Goal: Task Accomplishment & Management: Use online tool/utility

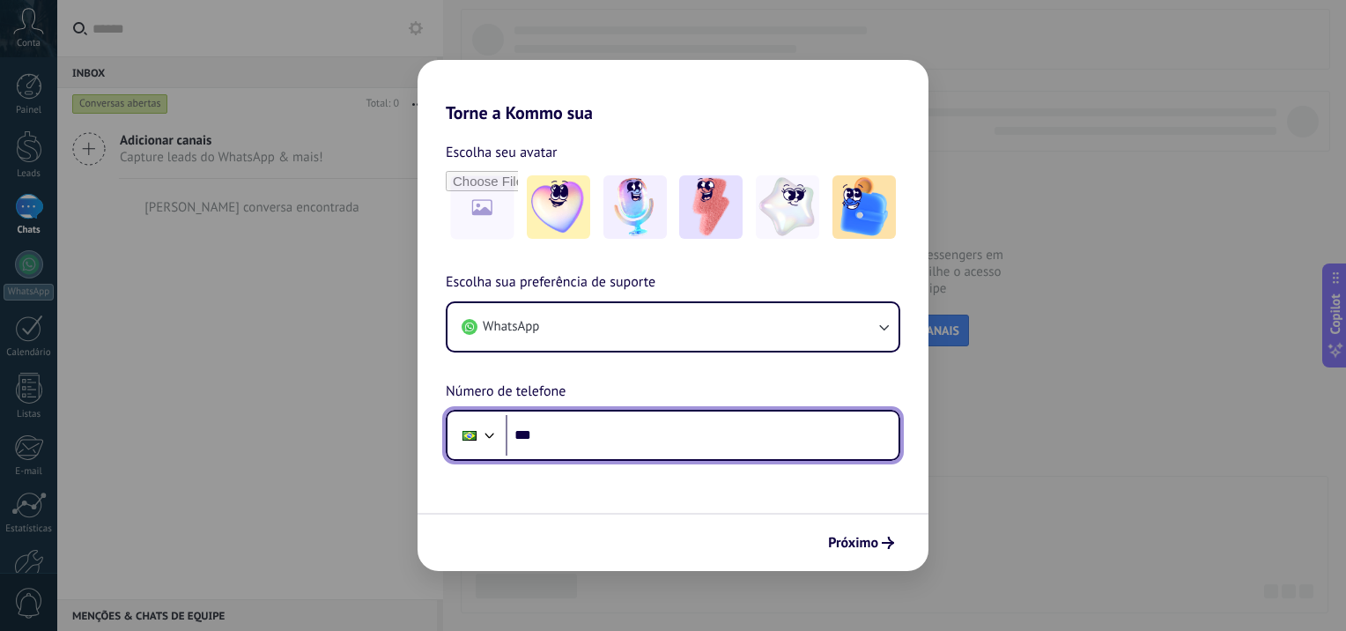
click at [611, 426] on input "***" at bounding box center [701, 435] width 393 height 41
click at [611, 426] on input "********" at bounding box center [701, 435] width 393 height 41
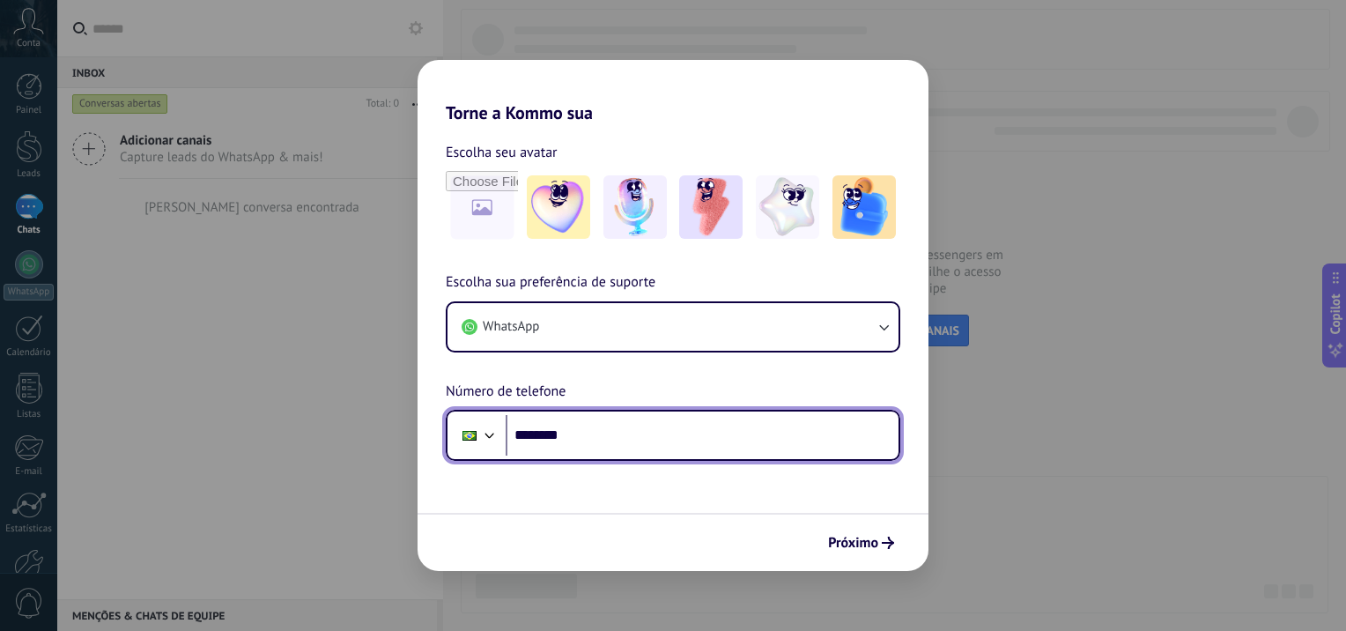
click at [611, 427] on input "********" at bounding box center [701, 435] width 393 height 41
type input "**********"
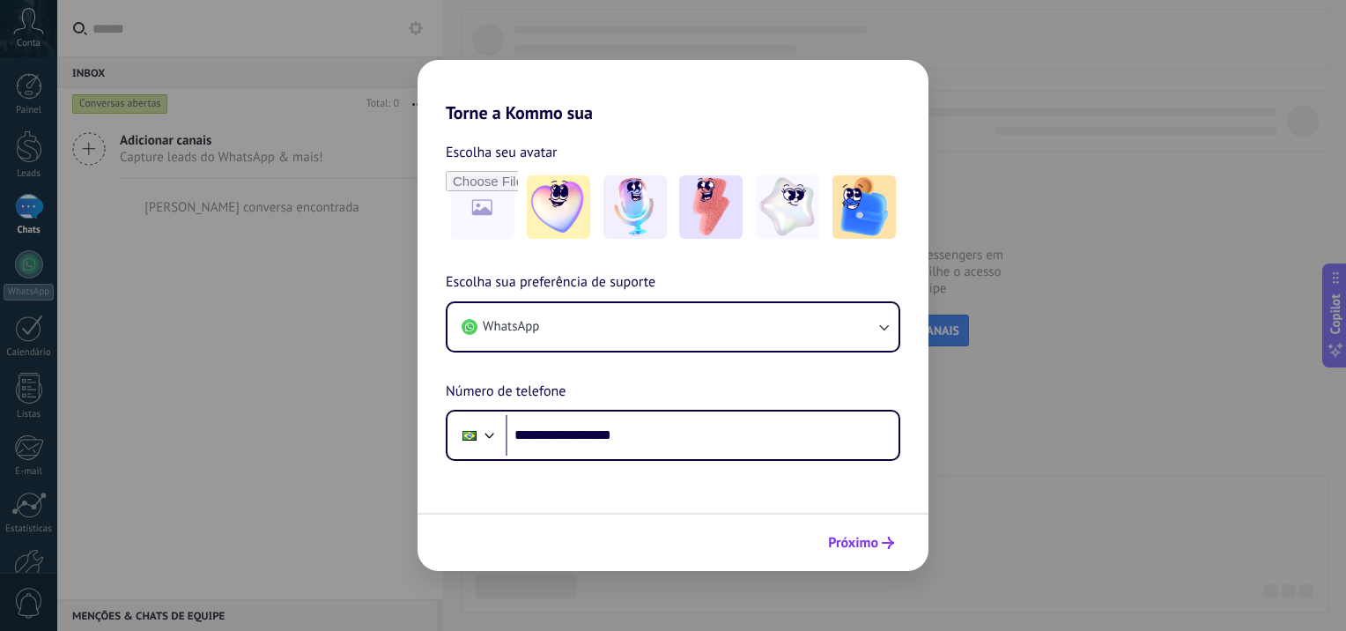
click at [861, 542] on span "Próximo" at bounding box center [853, 542] width 50 height 12
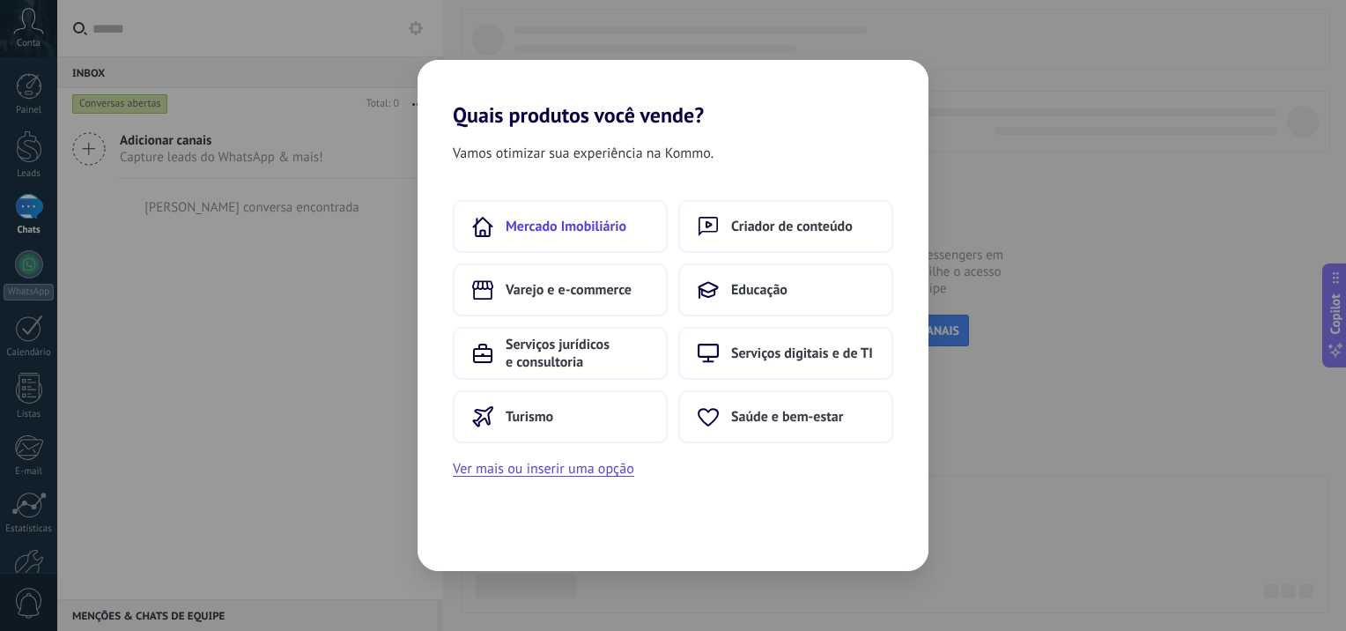
click at [607, 232] on span "Mercado Imobiliário" at bounding box center [565, 227] width 121 height 18
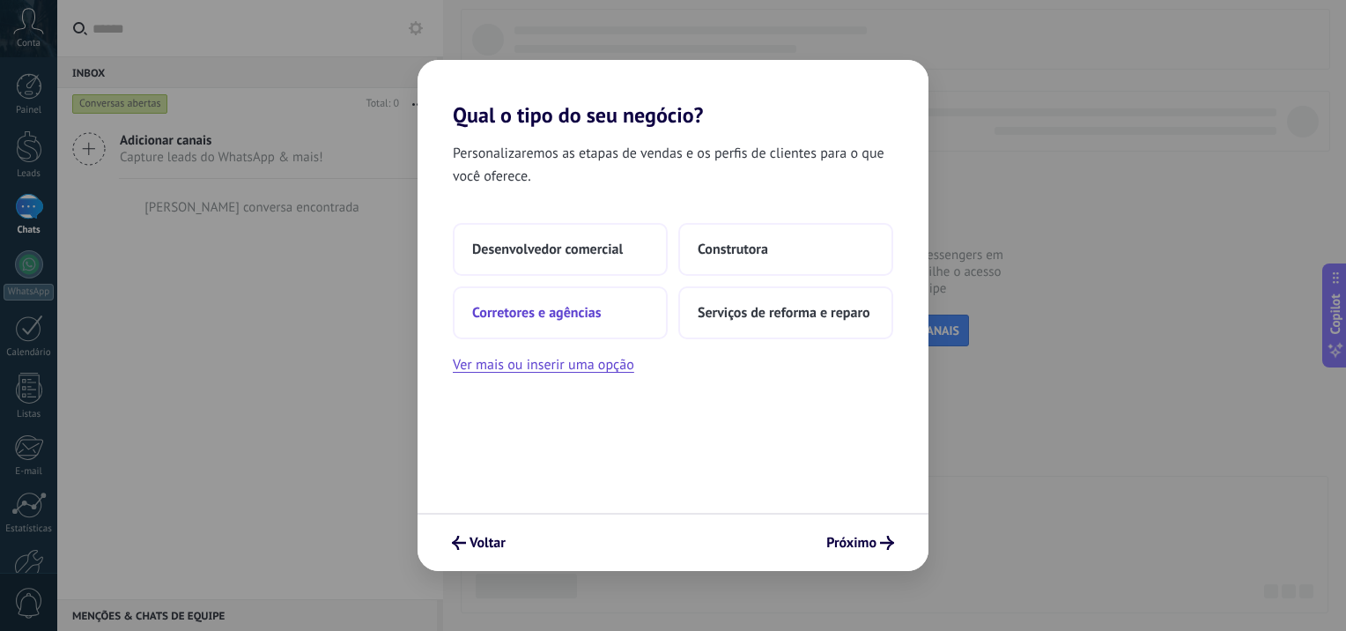
click at [541, 317] on span "Corretores e agências" at bounding box center [536, 313] width 129 height 18
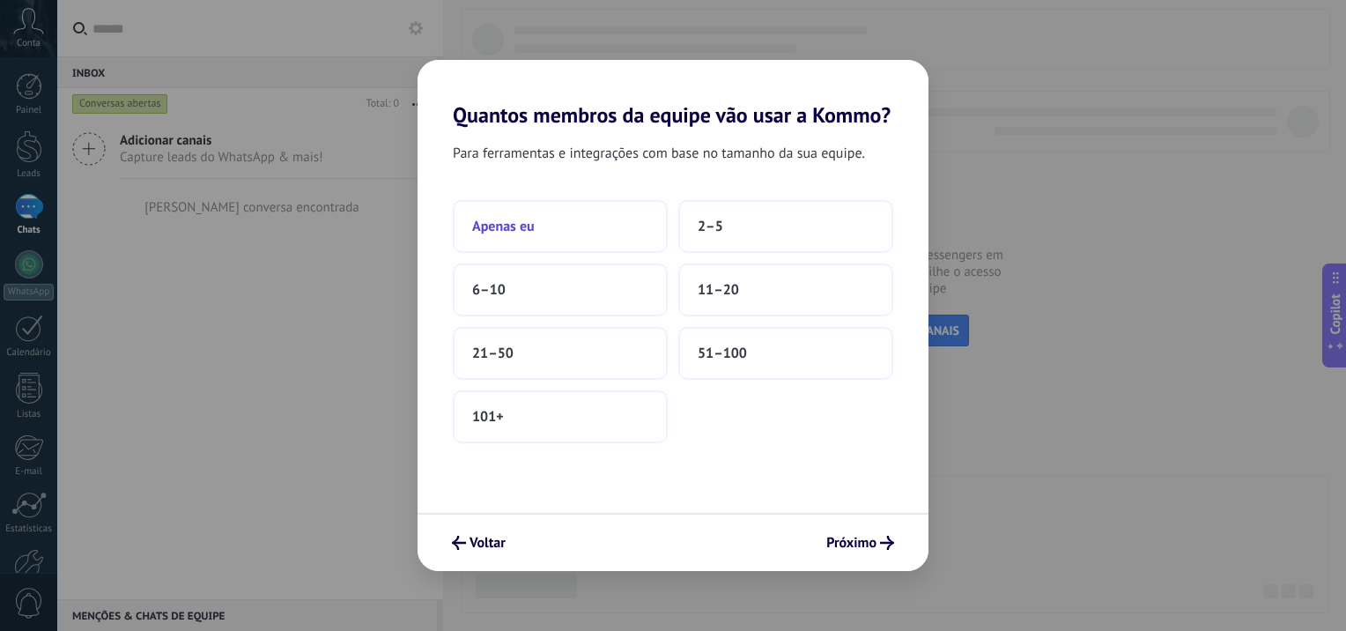
click at [501, 228] on span "Apenas eu" at bounding box center [503, 227] width 63 height 18
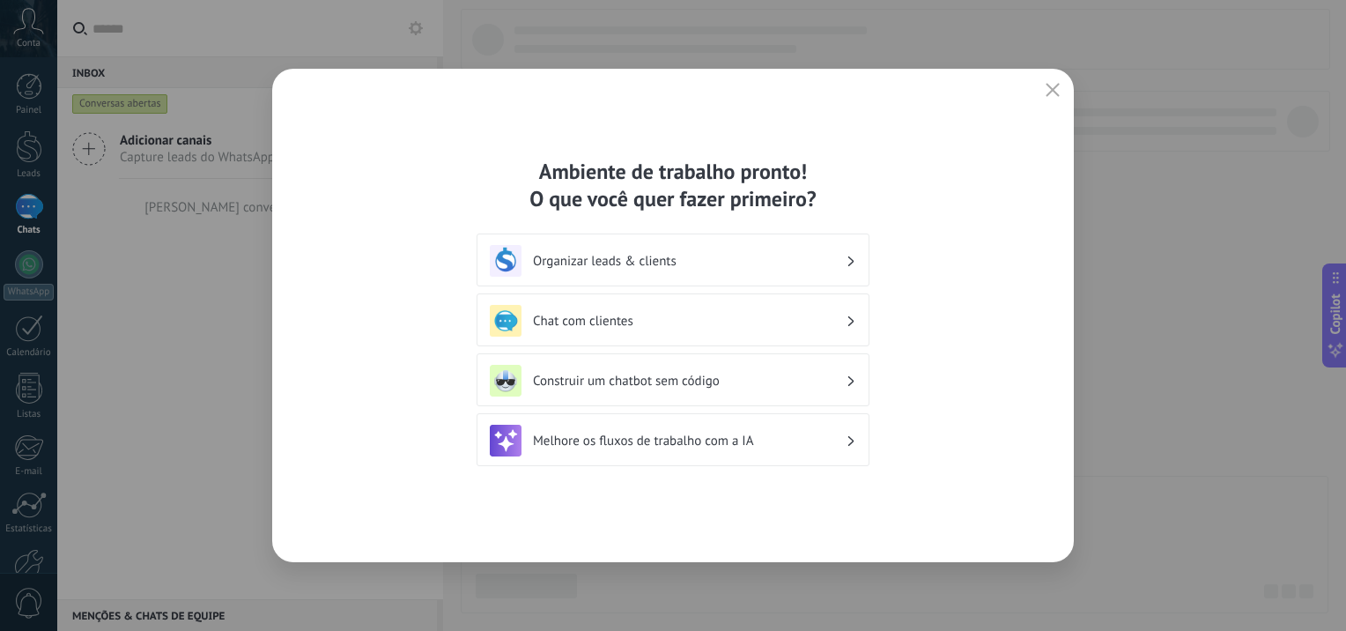
click at [578, 250] on div "Organizar leads & clients" at bounding box center [673, 261] width 366 height 32
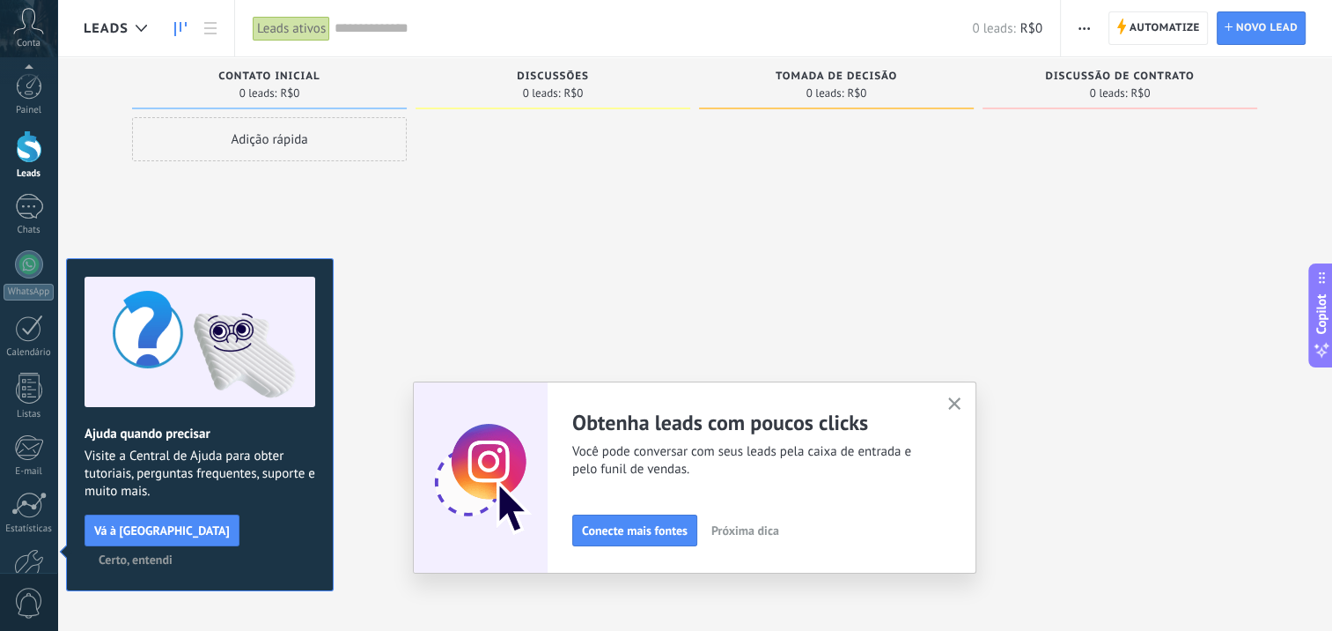
scroll to position [101, 0]
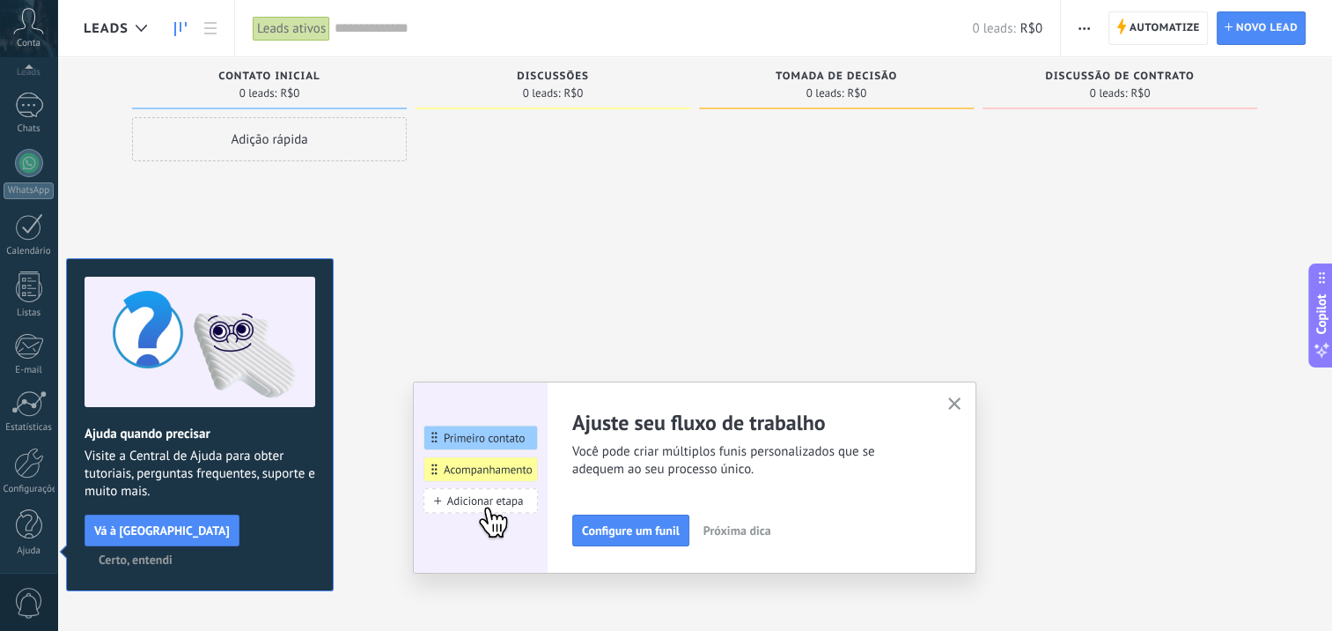
click at [957, 406] on icon "button" at bounding box center [954, 403] width 13 height 13
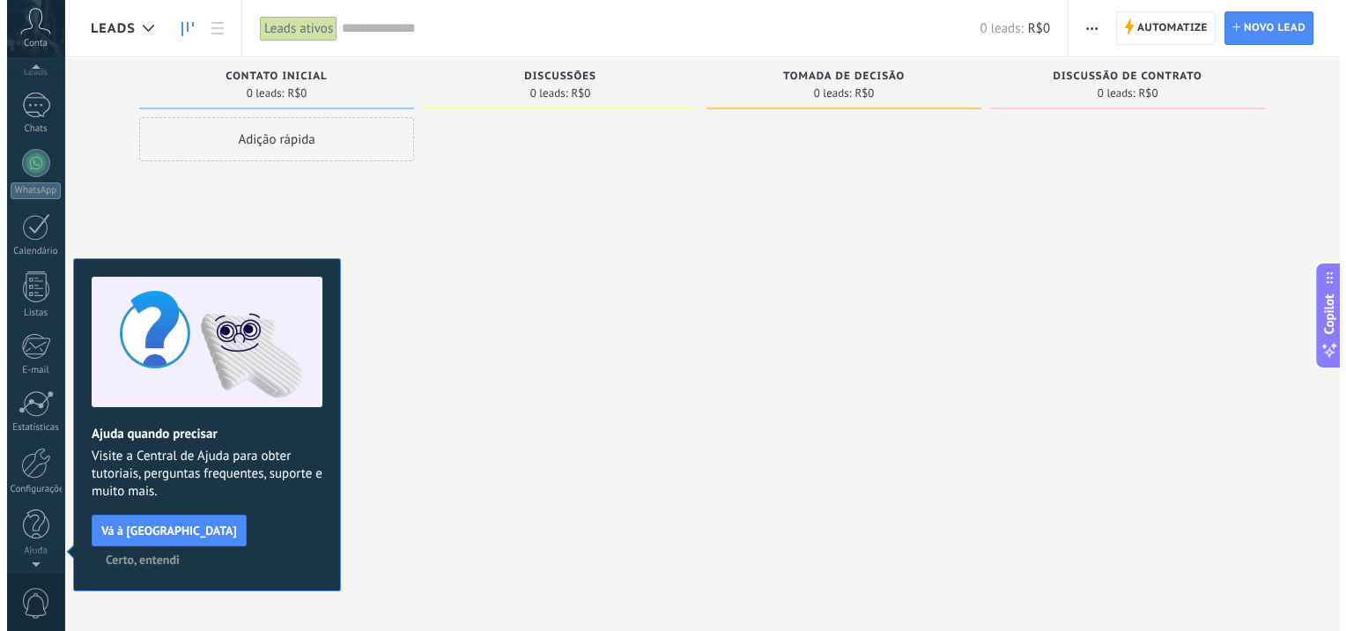
scroll to position [0, 0]
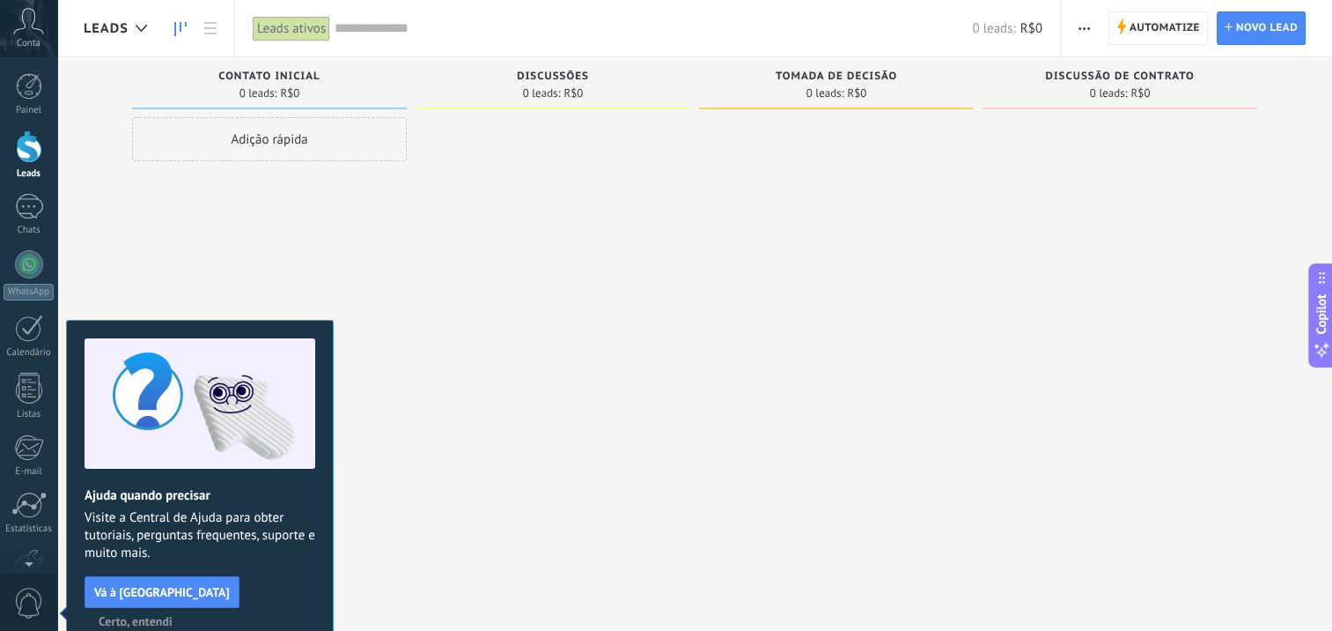
click at [181, 608] on button "Certo, entendi" at bounding box center [136, 621] width 90 height 26
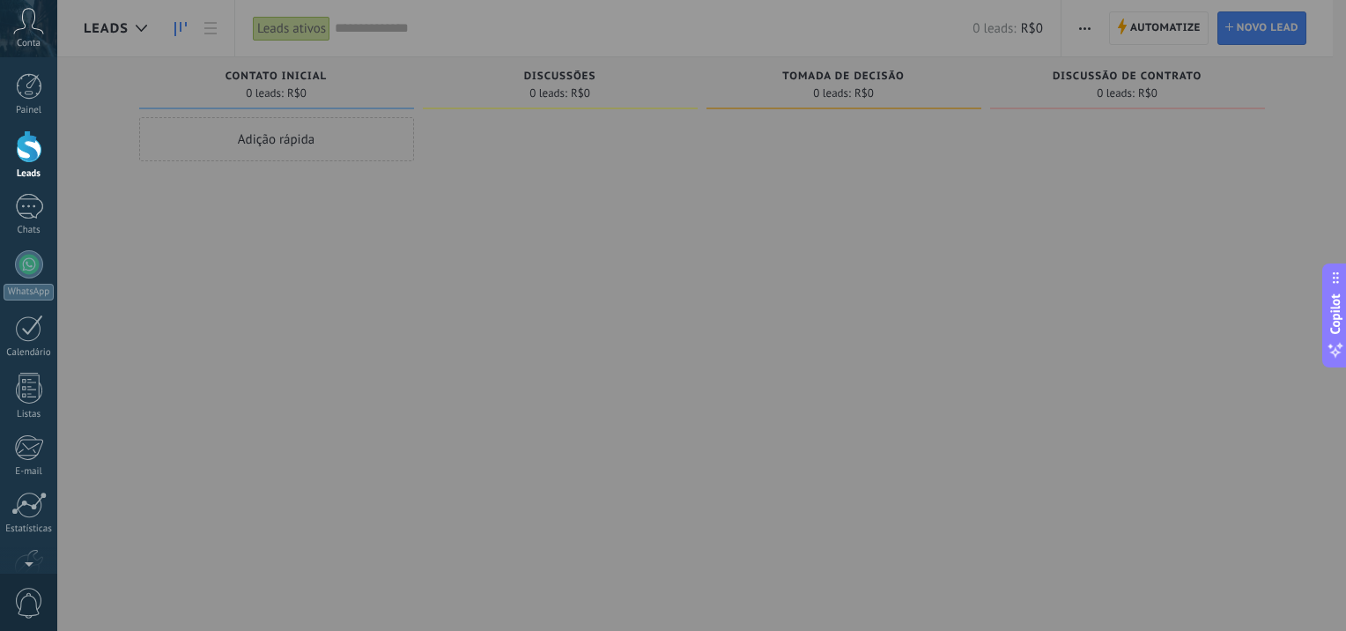
click at [27, 32] on icon at bounding box center [28, 21] width 31 height 26
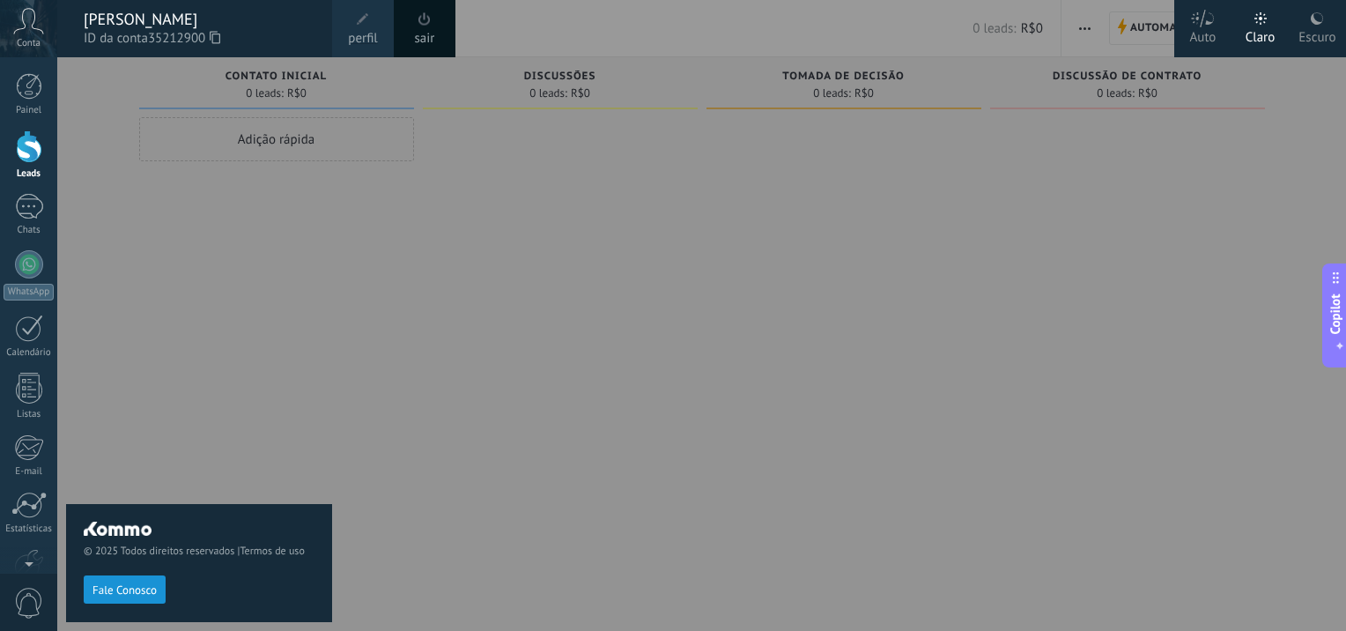
click at [27, 32] on icon at bounding box center [28, 21] width 31 height 26
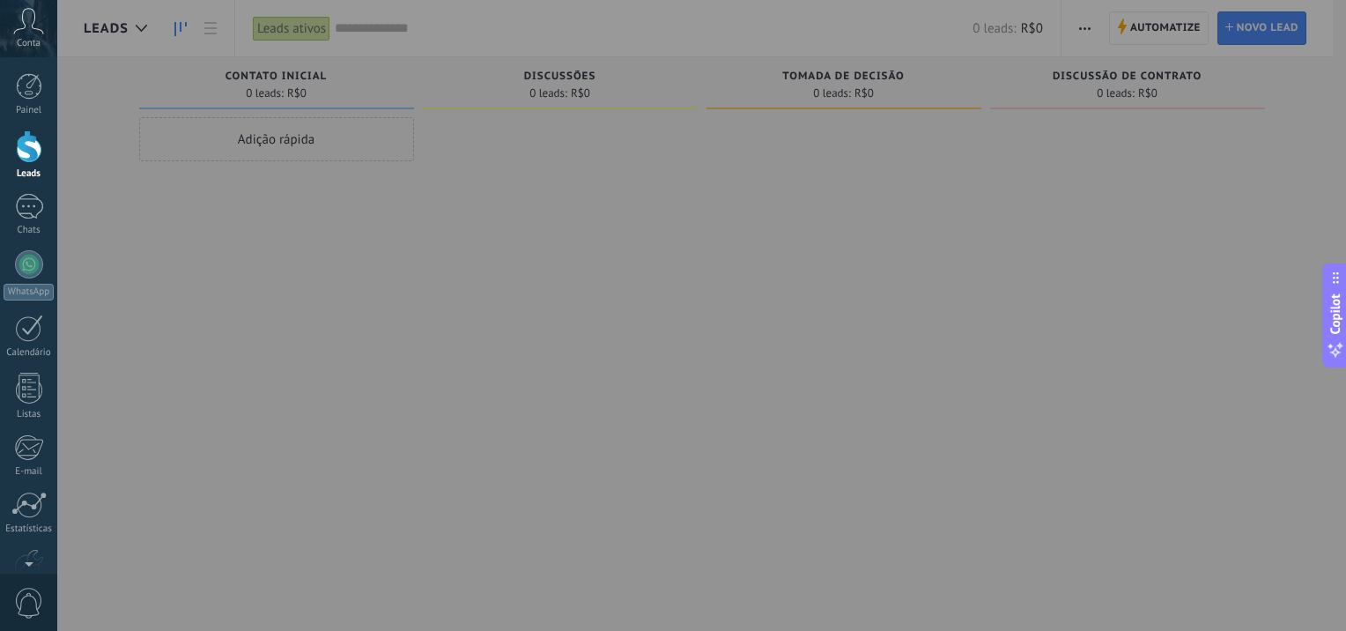
click at [232, 212] on div at bounding box center [730, 315] width 1346 height 631
click at [225, 212] on div at bounding box center [730, 315] width 1346 height 631
click at [24, 138] on div at bounding box center [29, 146] width 26 height 33
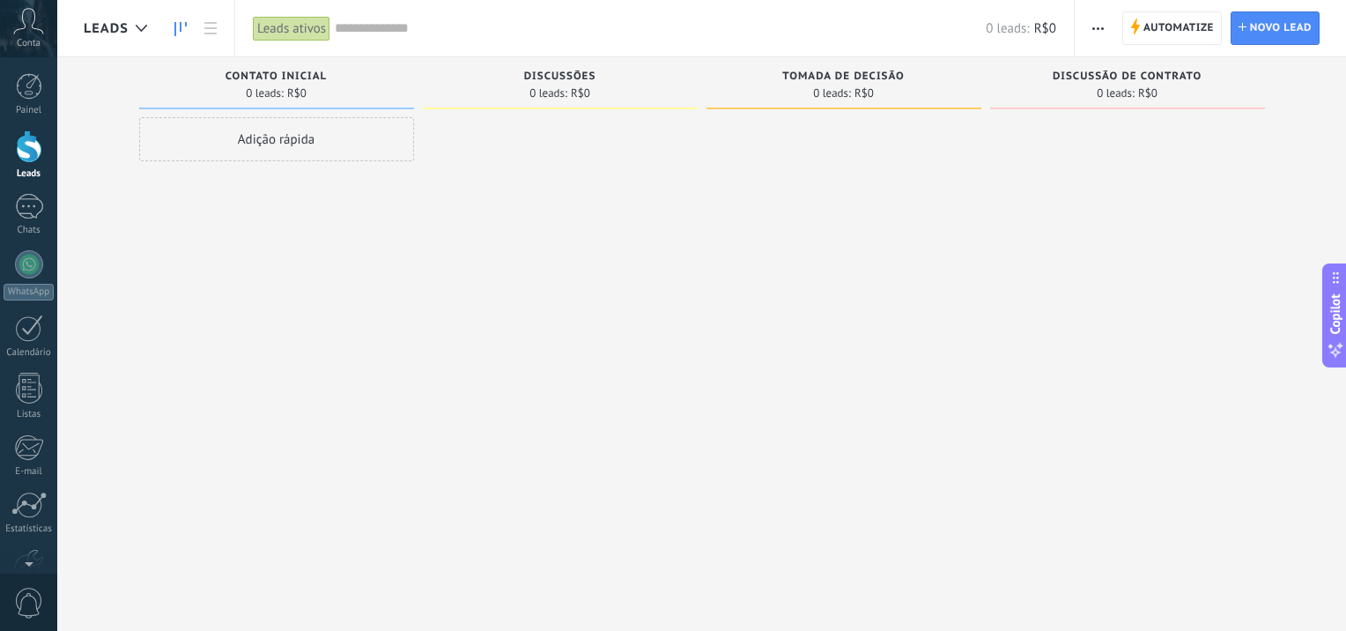
click at [33, 38] on span "Conta" at bounding box center [29, 43] width 24 height 11
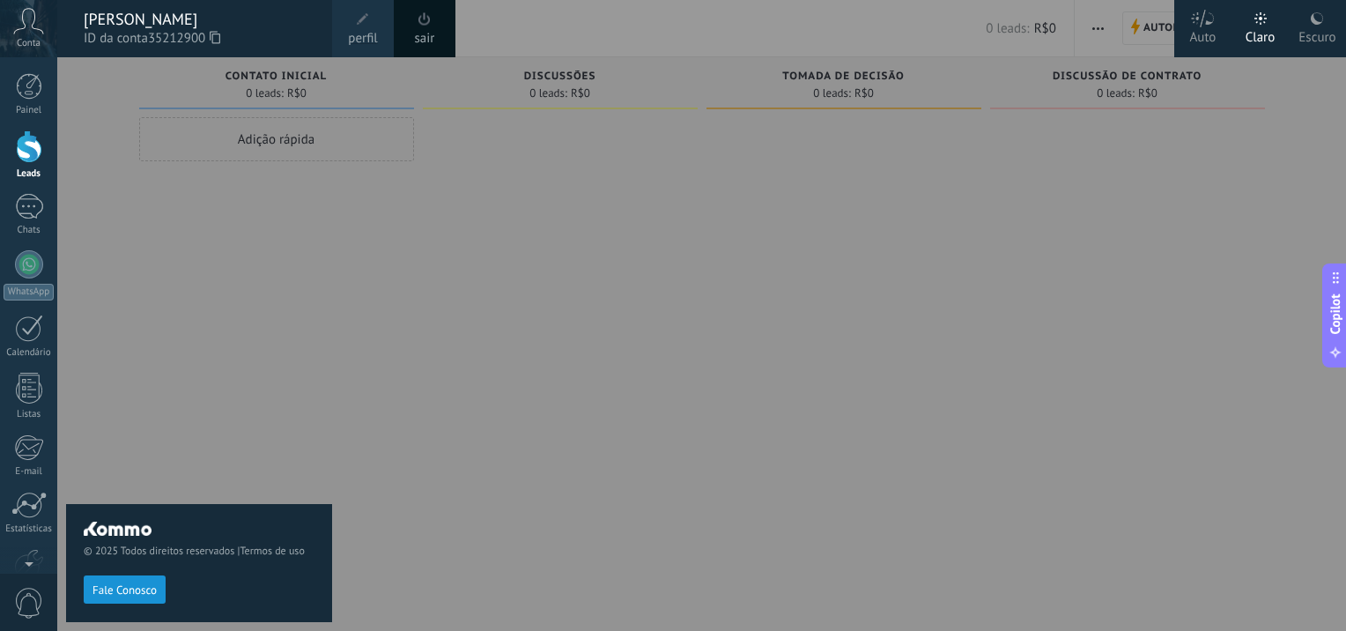
click at [26, 136] on div at bounding box center [29, 146] width 26 height 33
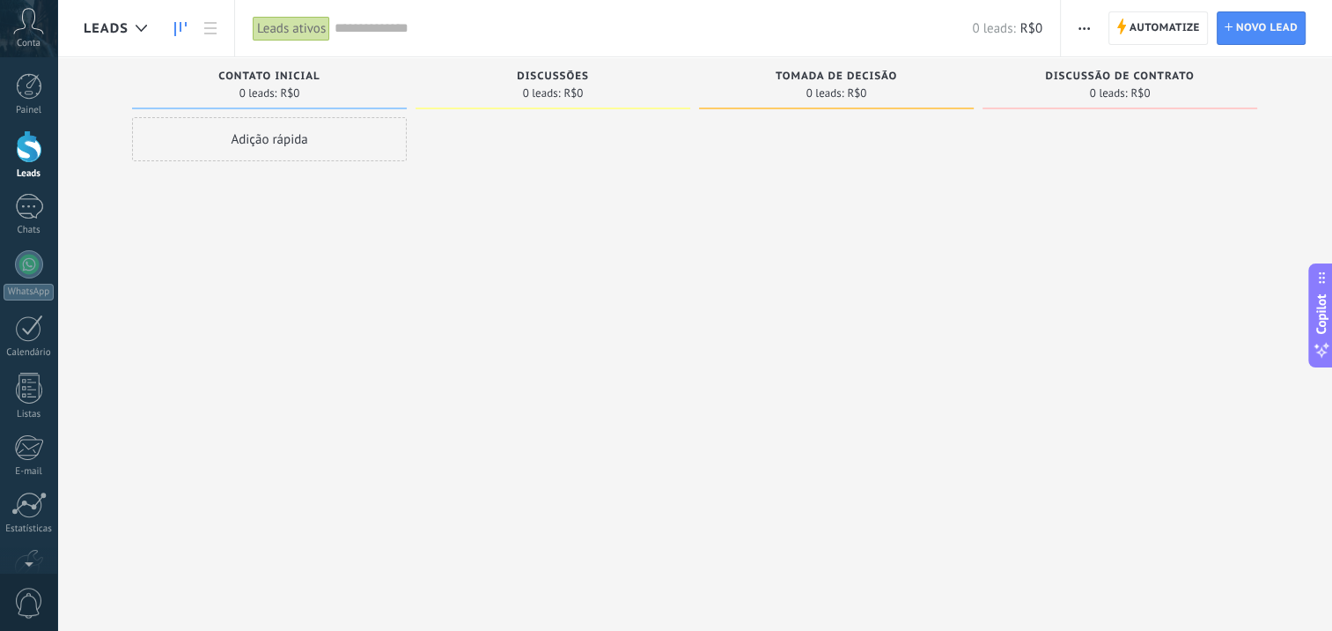
click at [28, 142] on div at bounding box center [29, 146] width 26 height 33
click at [31, 202] on div at bounding box center [29, 207] width 28 height 26
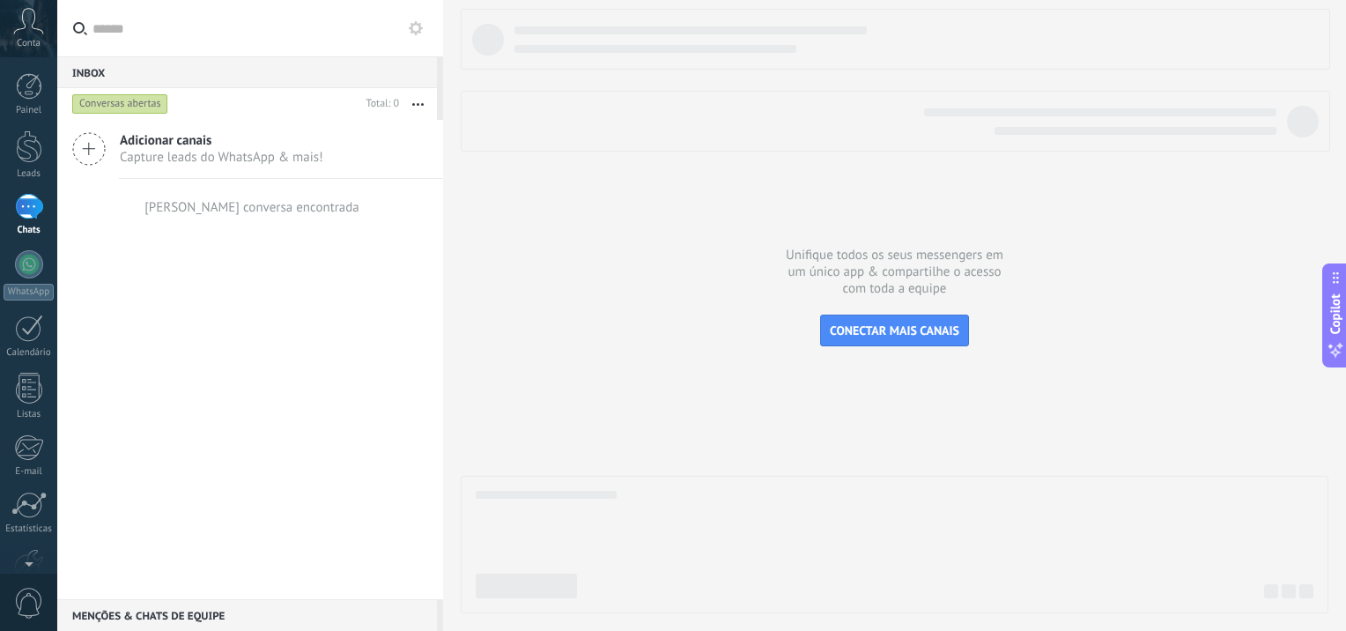
click at [95, 146] on icon at bounding box center [88, 148] width 33 height 33
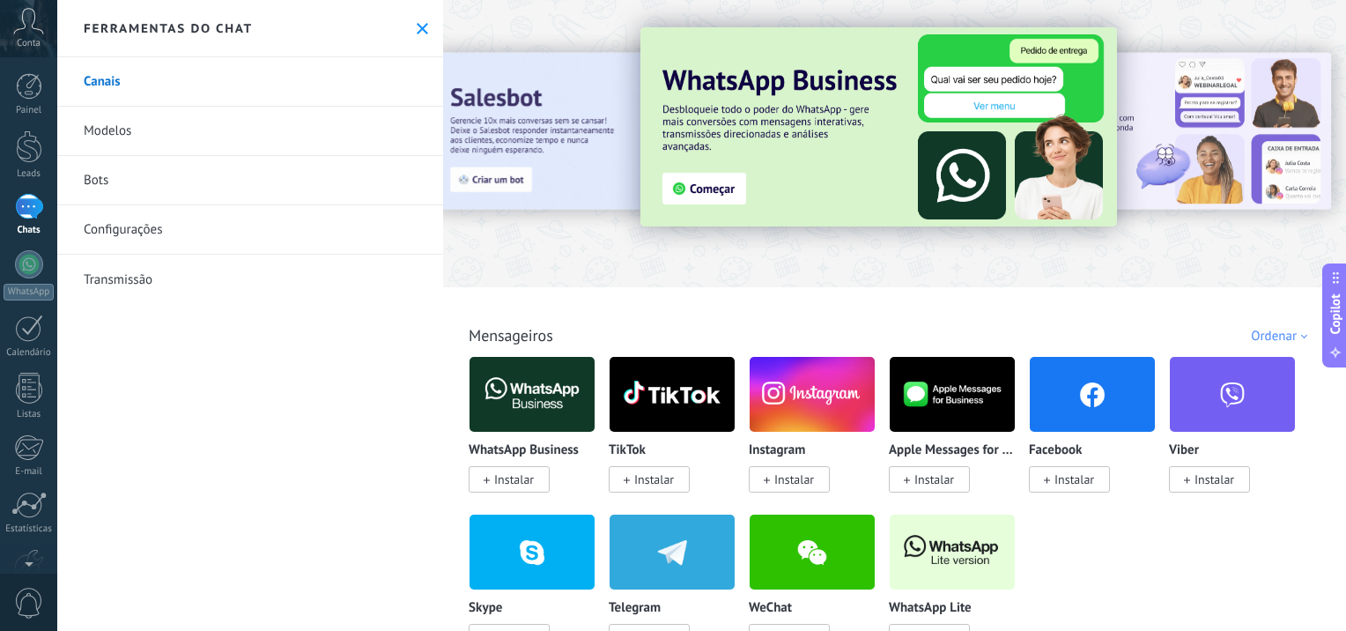
click at [92, 78] on link "Canais" at bounding box center [250, 81] width 386 height 49
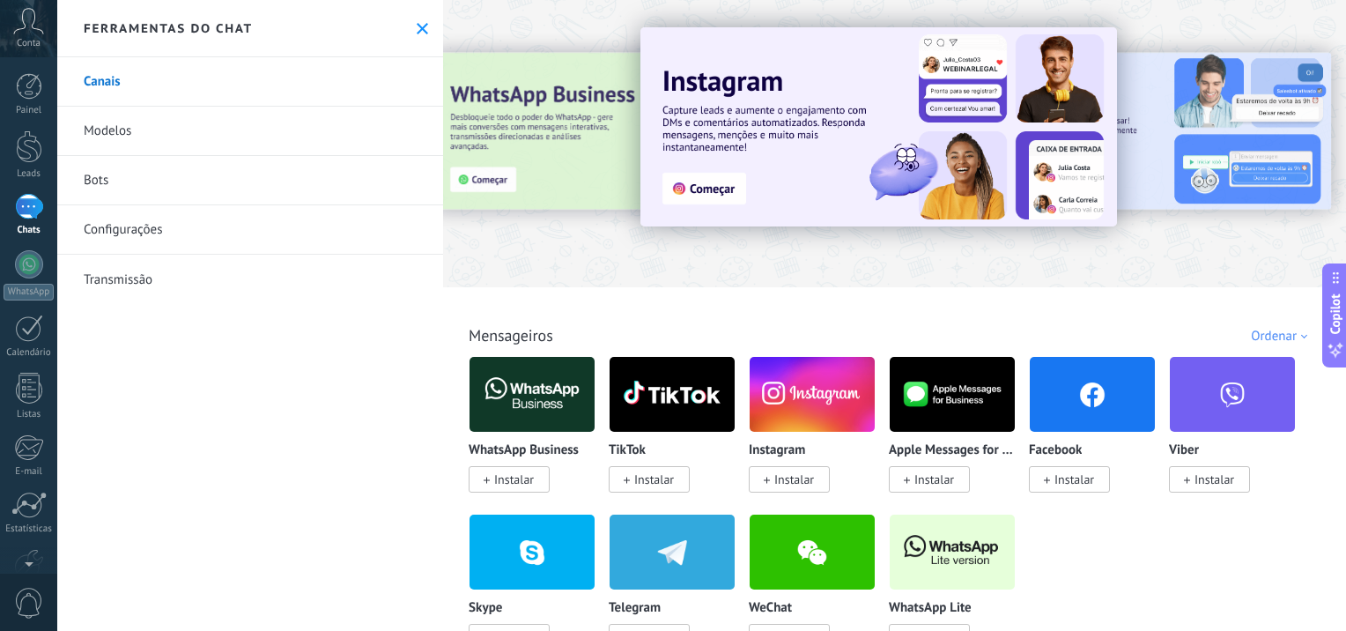
click at [979, 546] on img at bounding box center [951, 551] width 125 height 85
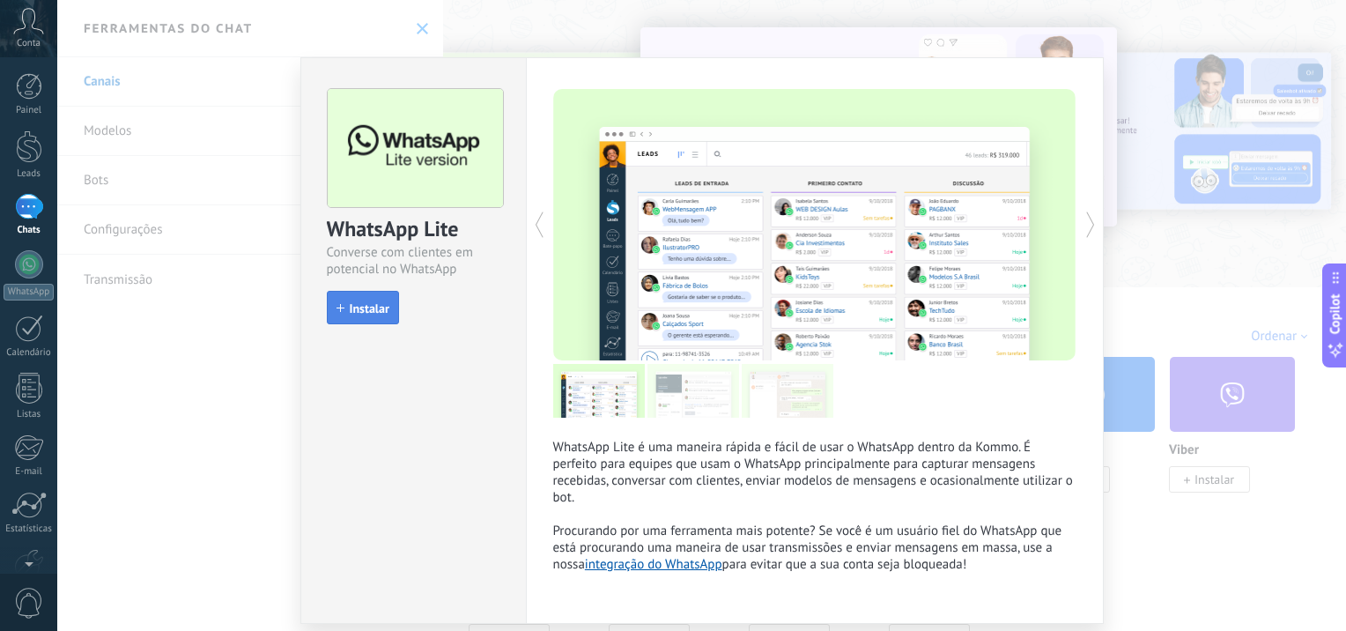
click at [373, 297] on button "Instalar" at bounding box center [363, 307] width 72 height 33
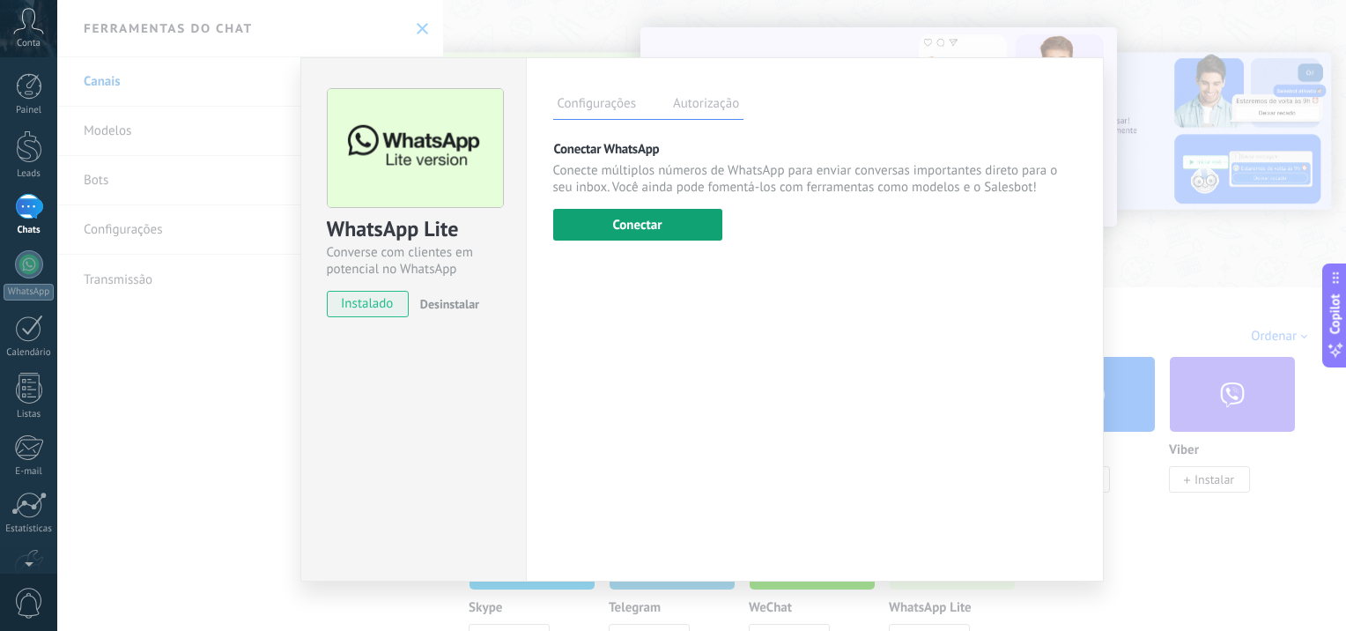
click at [586, 213] on button "Conectar" at bounding box center [637, 225] width 169 height 32
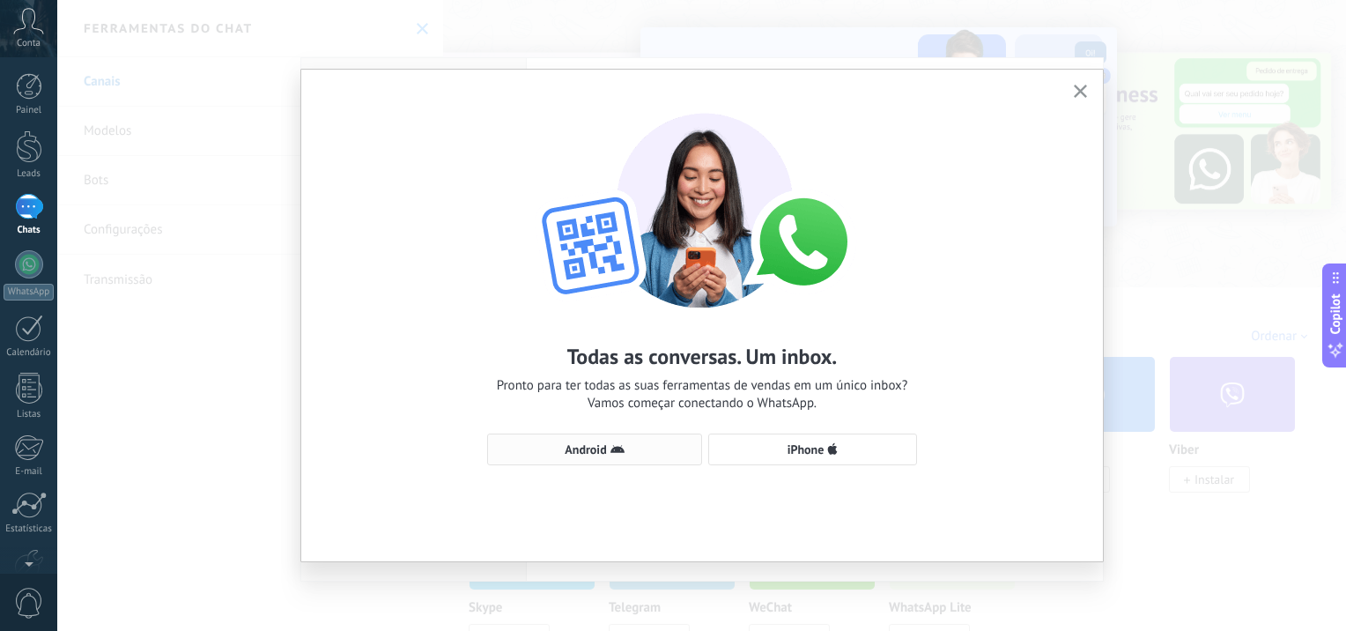
click at [584, 451] on span "Android" at bounding box center [584, 449] width 41 height 12
